Goal: Task Accomplishment & Management: Manage account settings

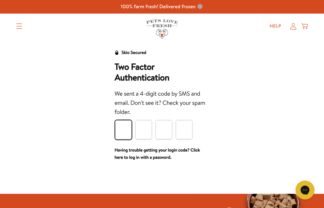
click at [124, 130] on input "Please enter your pin code" at bounding box center [123, 129] width 16 height 19
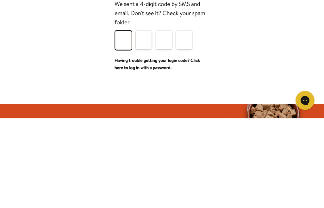
type input "3"
type input "6"
type input "7"
type input "0"
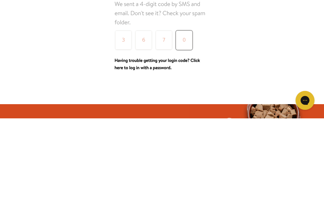
scroll to position [90, 0]
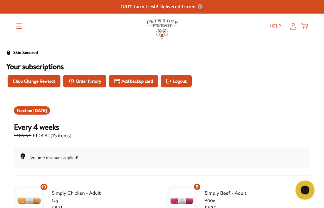
click at [20, 24] on icon "Translation missing: en.sections.header.menu" at bounding box center [19, 26] width 6 height 6
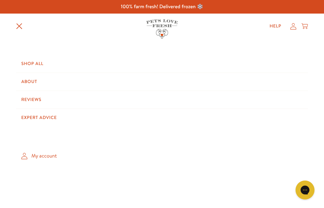
click at [47, 157] on link "My account" at bounding box center [161, 156] width 291 height 19
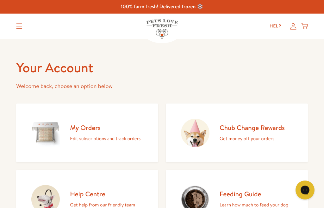
click at [257, 130] on h2 "Chub Change Rewards" at bounding box center [251, 128] width 65 height 9
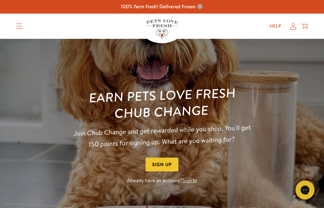
click at [18, 21] on summary "Translation missing: en.sections.header.menu" at bounding box center [19, 26] width 16 height 16
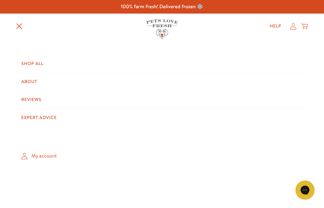
click at [35, 83] on link "About" at bounding box center [161, 82] width 291 height 18
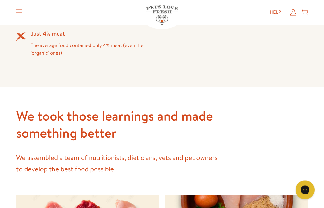
scroll to position [615, 0]
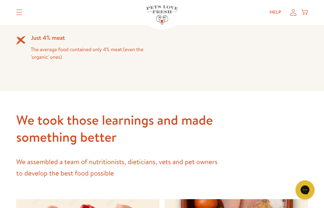
click at [292, 13] on icon at bounding box center [293, 12] width 6 height 7
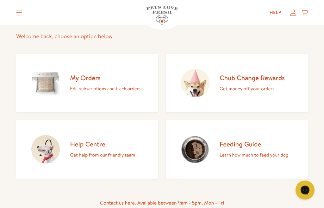
scroll to position [29, 0]
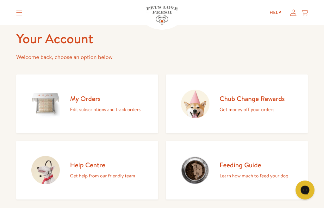
click at [245, 101] on h2 "Chub Change Rewards" at bounding box center [251, 99] width 65 height 9
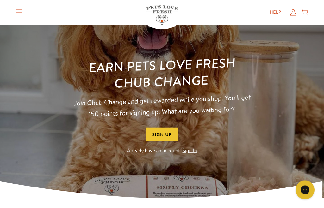
scroll to position [30, 0]
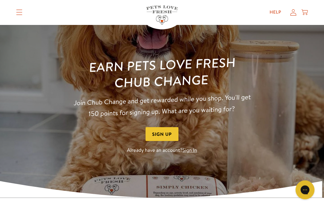
click at [164, 136] on button "Sign Up" at bounding box center [161, 134] width 33 height 14
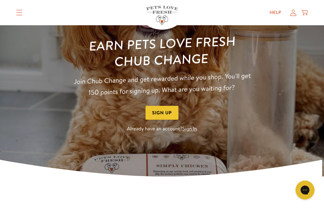
click at [191, 130] on link "Sign In" at bounding box center [189, 129] width 15 height 7
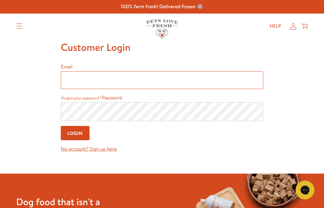
click at [74, 84] on input "Email" at bounding box center [162, 80] width 202 height 18
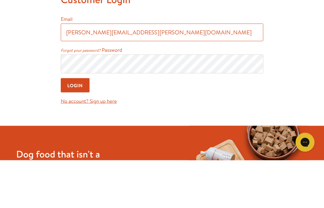
type input "judith.chilcott@btinternet.com"
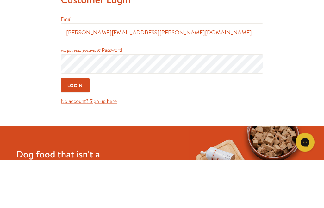
click at [72, 126] on input "Login" at bounding box center [75, 133] width 29 height 14
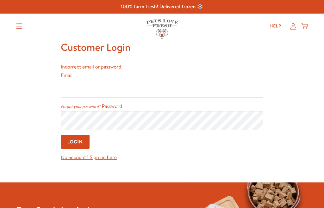
scroll to position [16, 0]
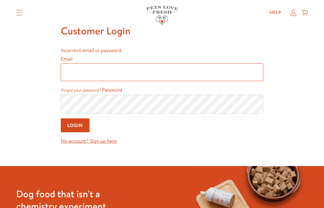
click at [71, 74] on input "Email" at bounding box center [162, 73] width 202 height 18
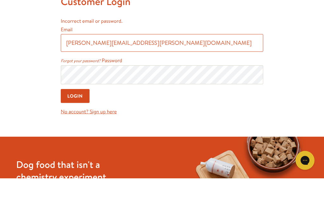
type input "judith.chilcott@btinternet.com"
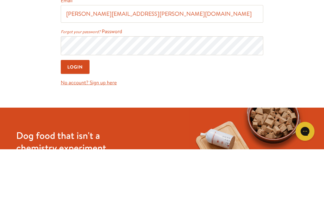
click at [76, 119] on input "Login" at bounding box center [75, 126] width 29 height 14
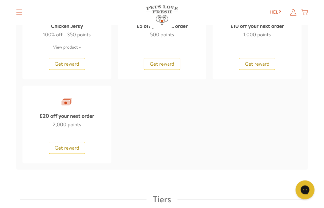
scroll to position [685, 0]
click at [70, 147] on span "Get reward" at bounding box center [67, 148] width 25 height 7
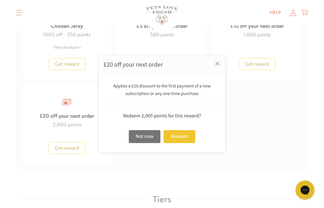
click at [180, 137] on div "Redeem" at bounding box center [179, 136] width 32 height 13
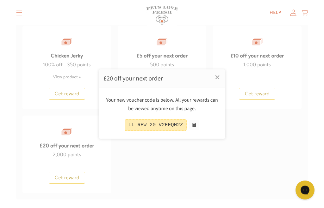
click at [197, 123] on button at bounding box center [194, 125] width 10 height 10
click at [217, 77] on link "×" at bounding box center [217, 77] width 16 height 16
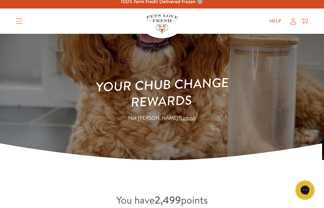
scroll to position [0, 0]
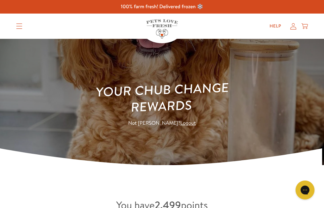
click at [16, 26] on icon "Translation missing: en.sections.header.menu" at bounding box center [19, 26] width 6 height 6
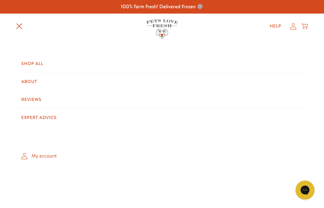
click at [31, 157] on link "My account" at bounding box center [161, 156] width 291 height 19
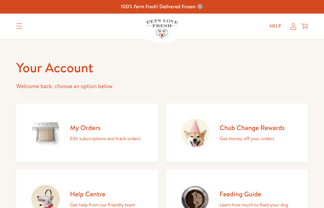
click at [122, 141] on p "Edit subscriptions and track orders" at bounding box center [105, 139] width 70 height 8
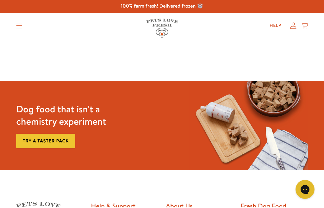
scroll to position [2, 0]
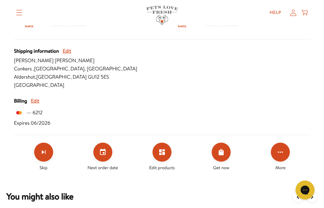
scroll to position [195, 0]
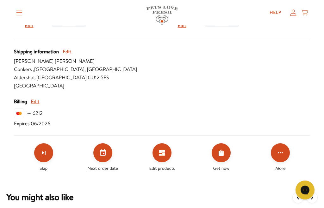
click at [279, 157] on button "Click for more options" at bounding box center [280, 152] width 19 height 19
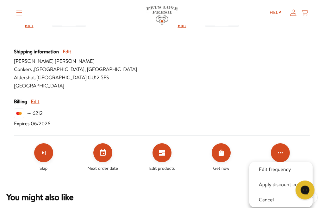
click at [286, 186] on button "Apply discount code" at bounding box center [281, 185] width 48 height 8
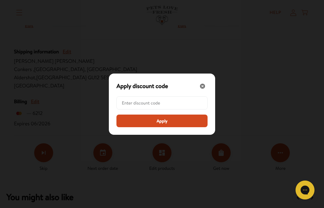
click at [127, 109] on input "Modal" at bounding box center [164, 103] width 84 height 13
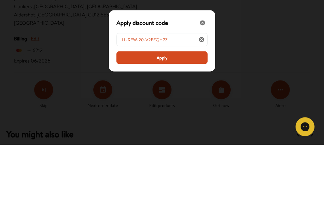
type input "LL-REW-20-V2EEQH2Z"
click at [166, 118] on span "Apply" at bounding box center [161, 121] width 11 height 7
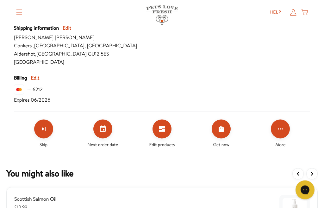
scroll to position [220, 0]
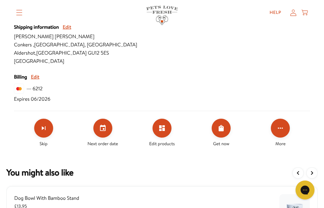
click at [101, 131] on icon "Set your next order date" at bounding box center [103, 128] width 6 height 6
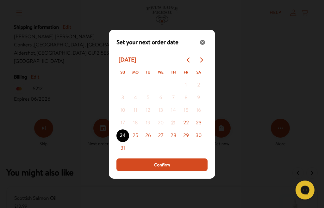
click at [201, 63] on icon "Go to next month" at bounding box center [200, 60] width 5 height 5
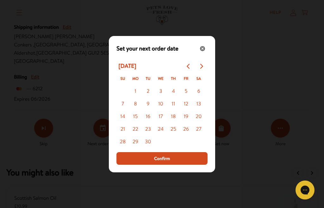
click at [162, 98] on button "3" at bounding box center [160, 91] width 13 height 13
click at [161, 165] on button "Confirm" at bounding box center [161, 158] width 91 height 13
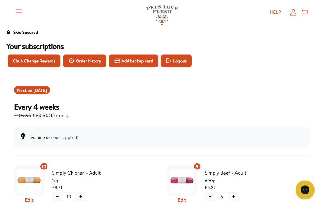
scroll to position [0, 0]
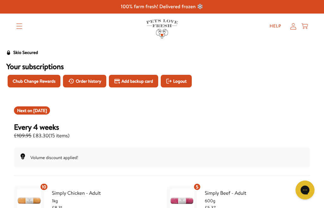
click at [186, 80] on span "Logout" at bounding box center [179, 81] width 13 height 7
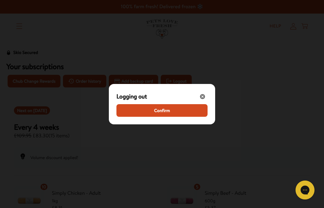
click at [166, 111] on span "Confirm" at bounding box center [162, 110] width 16 height 7
